Goal: Navigation & Orientation: Find specific page/section

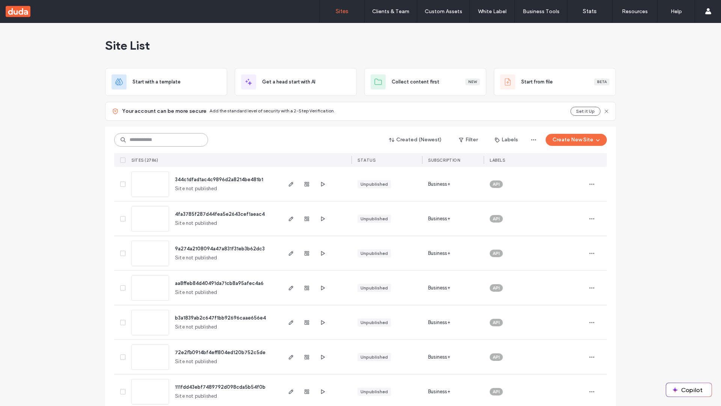
click at [161, 140] on input at bounding box center [161, 140] width 94 height 14
type input "**********"
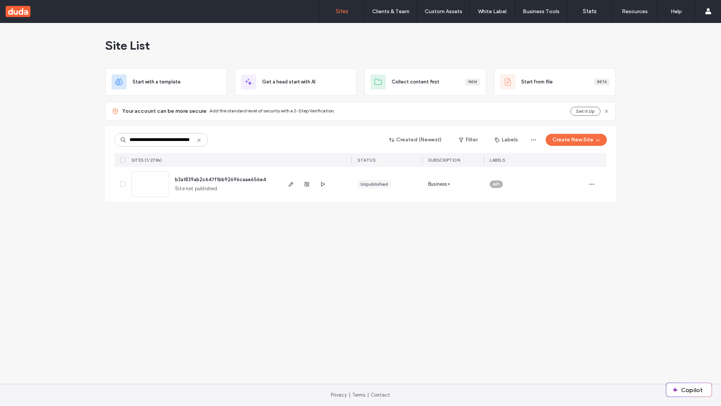
click at [221, 179] on span "b3a1839ab2c647f1bb92696caae656e4" at bounding box center [220, 180] width 91 height 6
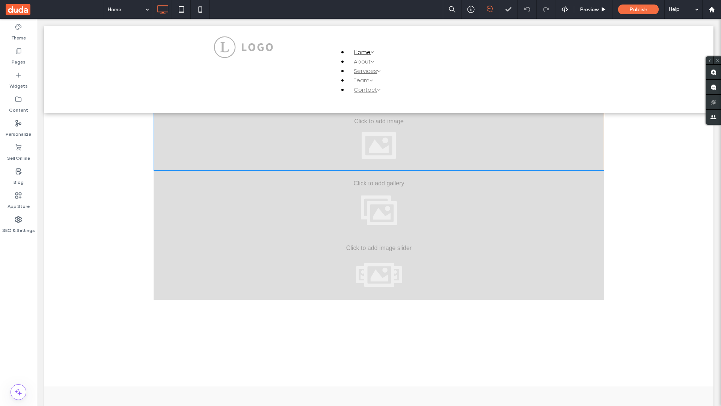
click at [379, 138] on div at bounding box center [379, 138] width 451 height 65
